Goal: Task Accomplishment & Management: Use online tool/utility

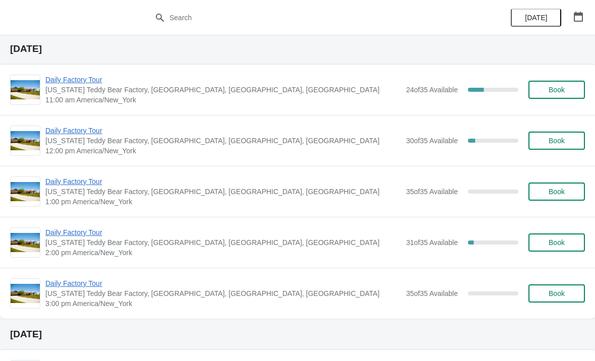
scroll to position [31, 0]
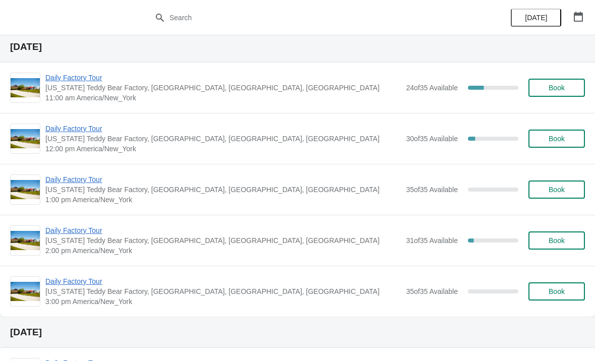
click at [82, 234] on span "Daily Factory Tour" at bounding box center [223, 230] width 356 height 10
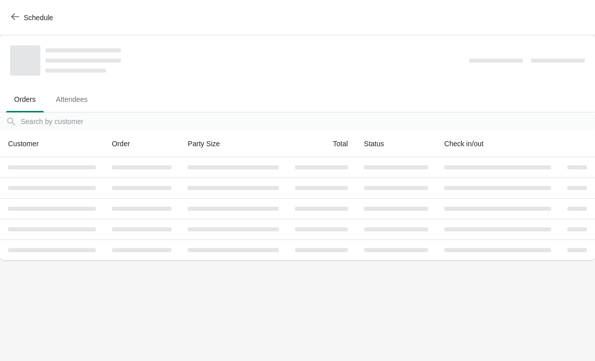
scroll to position [0, 0]
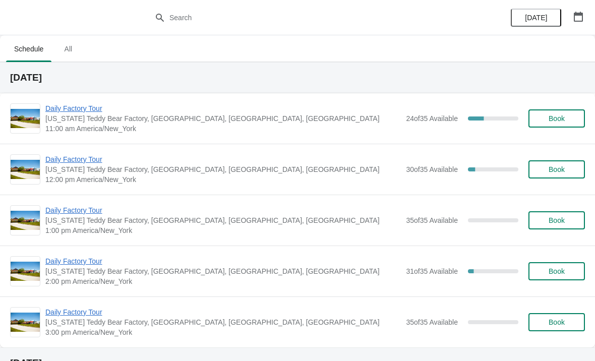
click at [378, 109] on span "Daily Factory Tour" at bounding box center [223, 108] width 356 height 10
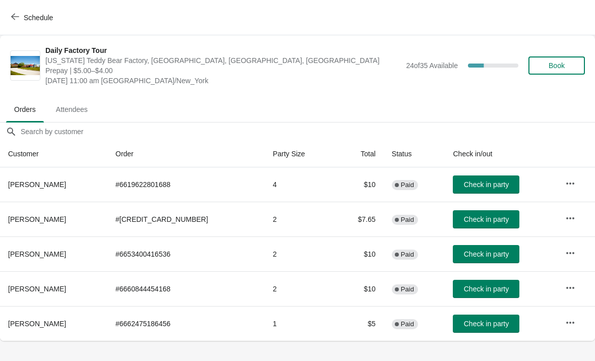
click at [3, 15] on div "Schedule" at bounding box center [297, 17] width 595 height 35
click at [19, 6] on div "Schedule" at bounding box center [297, 17] width 595 height 35
click at [20, 17] on span "Schedule" at bounding box center [33, 18] width 40 height 10
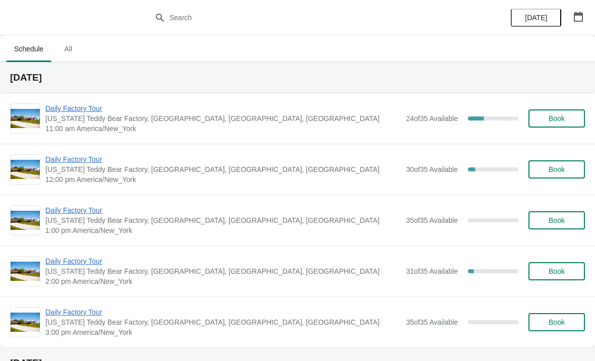
click at [365, 169] on span "[US_STATE] Teddy Bear Factory, [GEOGRAPHIC_DATA], [GEOGRAPHIC_DATA], [GEOGRAPHI…" at bounding box center [223, 169] width 356 height 10
click at [80, 152] on div "Daily Factory Tour Vermont Teddy Bear Factory, Shelburne Road, Shelburne, VT, U…" at bounding box center [297, 169] width 595 height 51
click at [84, 159] on span "Daily Factory Tour" at bounding box center [223, 159] width 356 height 10
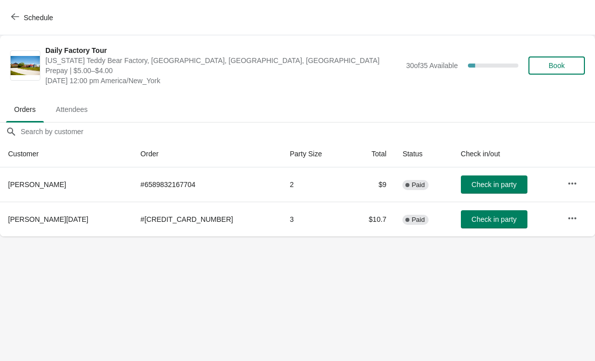
click at [17, 15] on icon "button" at bounding box center [15, 17] width 8 height 8
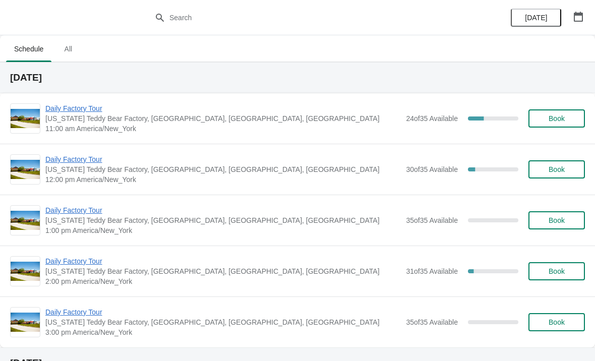
click at [93, 108] on span "Daily Factory Tour" at bounding box center [223, 108] width 356 height 10
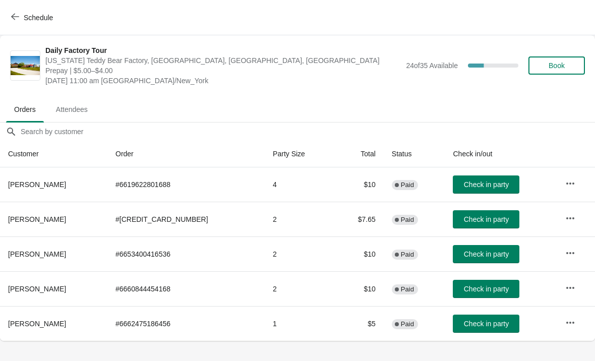
click at [472, 251] on span "Check in party" at bounding box center [486, 254] width 45 height 8
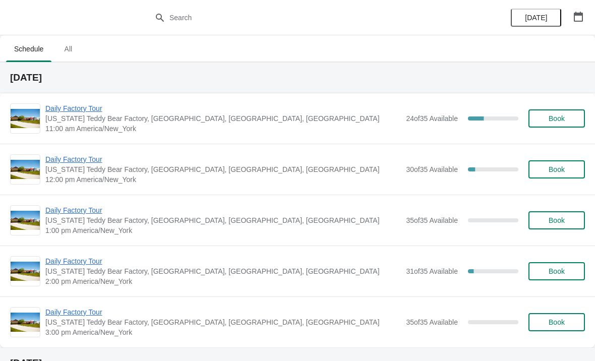
click at [89, 99] on div "Daily Factory Tour [US_STATE] Teddy Bear Factory, [GEOGRAPHIC_DATA], [GEOGRAPHI…" at bounding box center [297, 118] width 595 height 50
click at [93, 108] on span "Daily Factory Tour" at bounding box center [223, 108] width 356 height 10
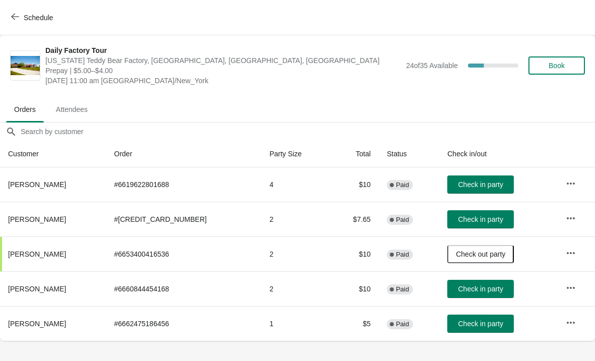
click at [498, 285] on span "Check in party" at bounding box center [481, 289] width 45 height 8
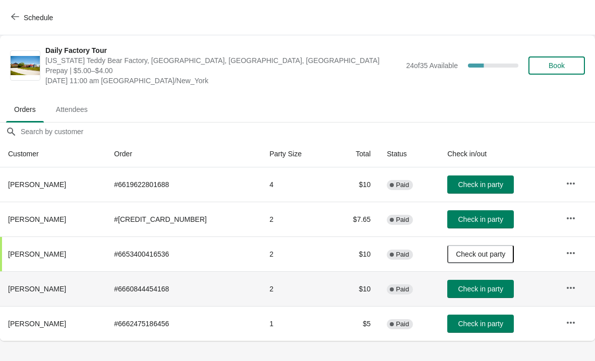
click at [497, 323] on span "Check in party" at bounding box center [481, 324] width 45 height 8
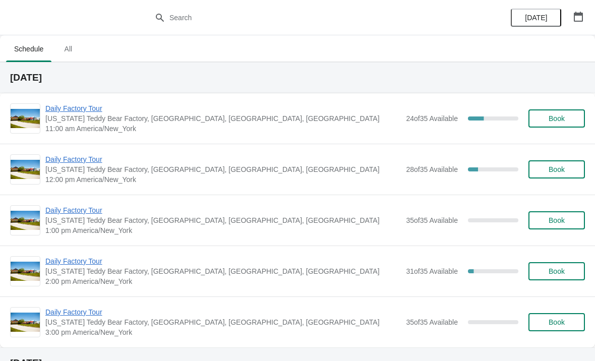
click at [96, 106] on span "Daily Factory Tour" at bounding box center [223, 108] width 356 height 10
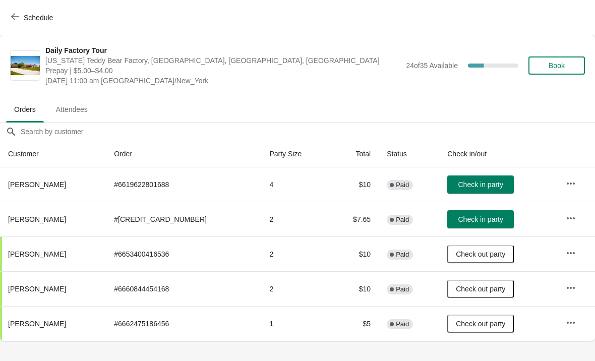
click at [491, 181] on span "Check in party" at bounding box center [481, 185] width 45 height 8
